Goal: Information Seeking & Learning: Learn about a topic

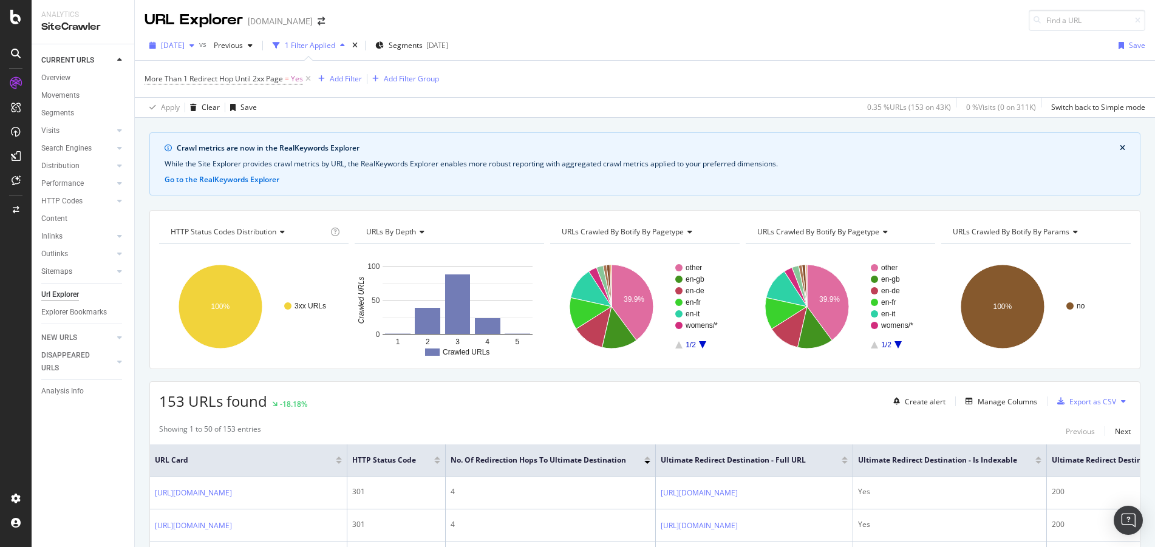
click at [199, 46] on div "button" at bounding box center [192, 45] width 15 height 7
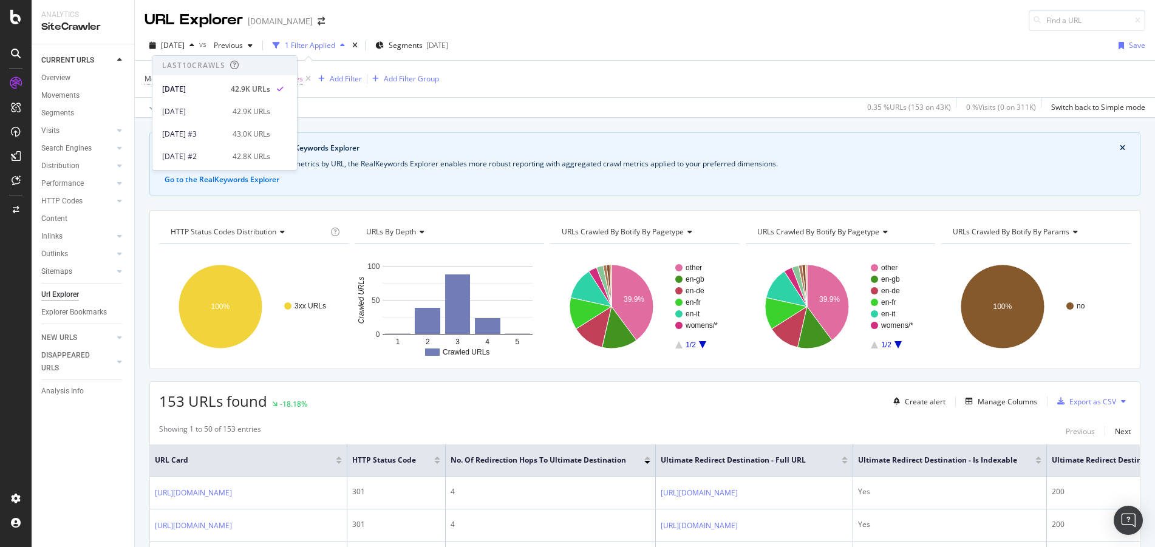
click at [583, 58] on div "2025 Oct. 13th vs Previous 1 Filter Applied Segments 2025-09-22 Save" at bounding box center [645, 48] width 1020 height 24
